Goal: Information Seeking & Learning: Learn about a topic

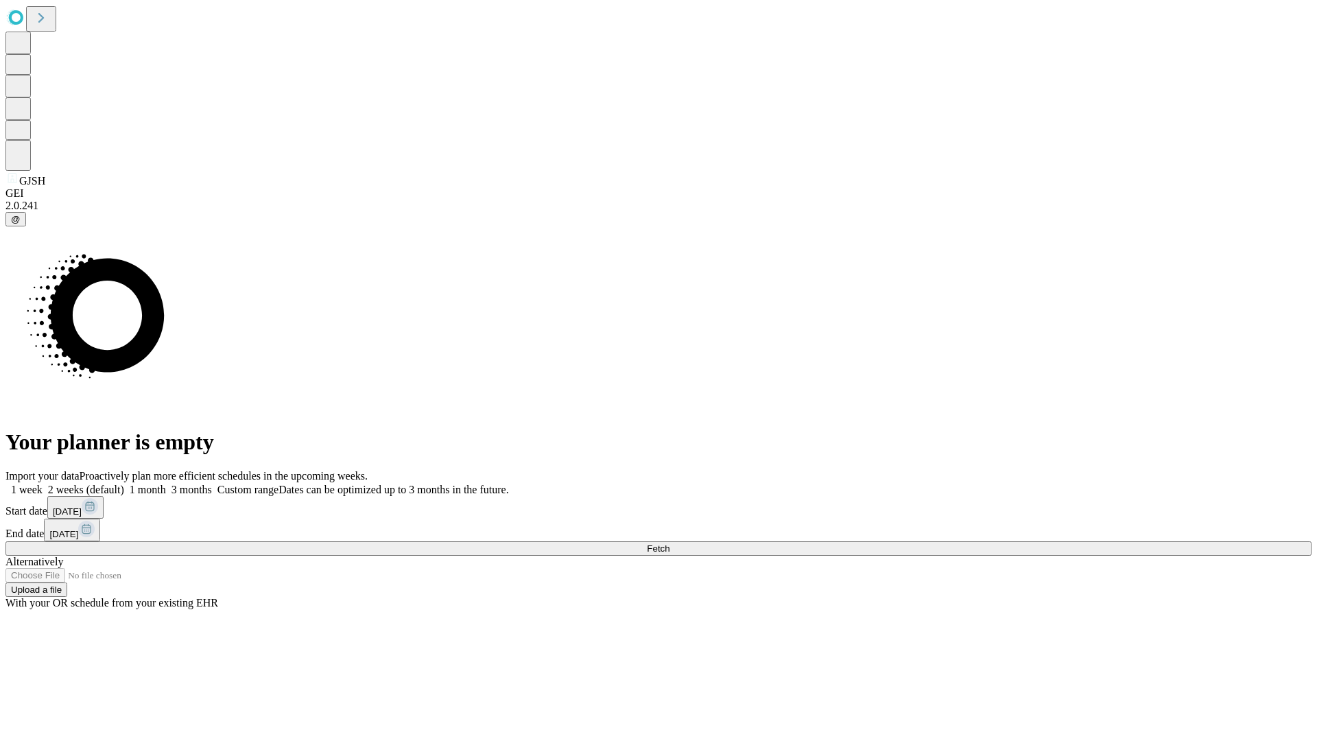
click at [670, 543] on span "Fetch" at bounding box center [658, 548] width 23 height 10
